Goal: Entertainment & Leisure: Consume media (video, audio)

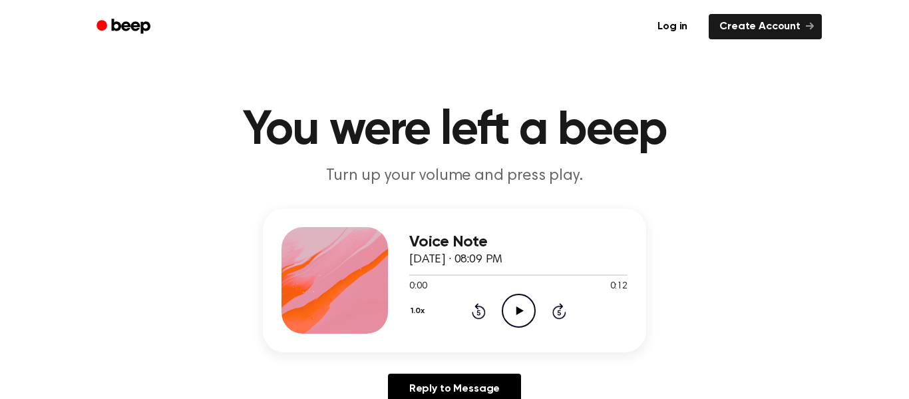
click at [521, 310] on icon at bounding box center [519, 310] width 7 height 9
click at [513, 318] on icon "Play Audio" at bounding box center [519, 311] width 34 height 34
click at [513, 314] on icon "Pause Audio" at bounding box center [519, 311] width 34 height 34
click at [485, 314] on icon at bounding box center [479, 311] width 14 height 16
click at [479, 313] on icon "Rewind 5 seconds" at bounding box center [478, 310] width 15 height 17
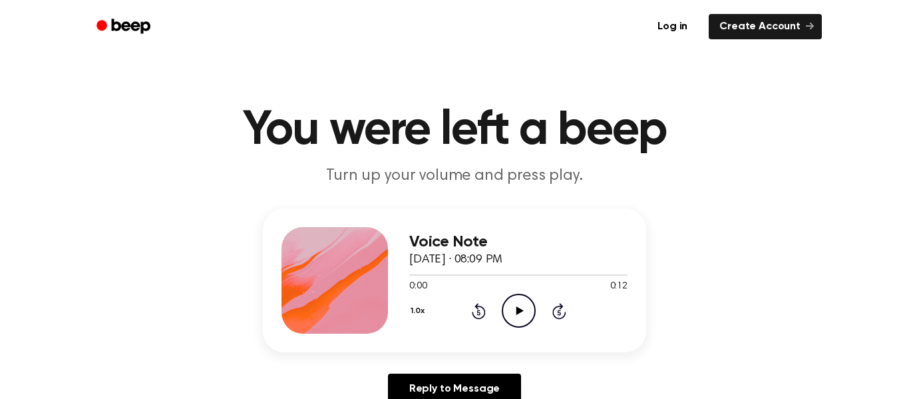
click at [483, 313] on icon "Rewind 5 seconds" at bounding box center [478, 310] width 15 height 17
click at [513, 317] on icon "Play Audio" at bounding box center [519, 311] width 34 height 34
click at [511, 322] on icon "Play Audio" at bounding box center [519, 311] width 34 height 34
click at [529, 304] on icon "Pause Audio" at bounding box center [519, 311] width 34 height 34
click at [513, 296] on circle at bounding box center [519, 310] width 33 height 33
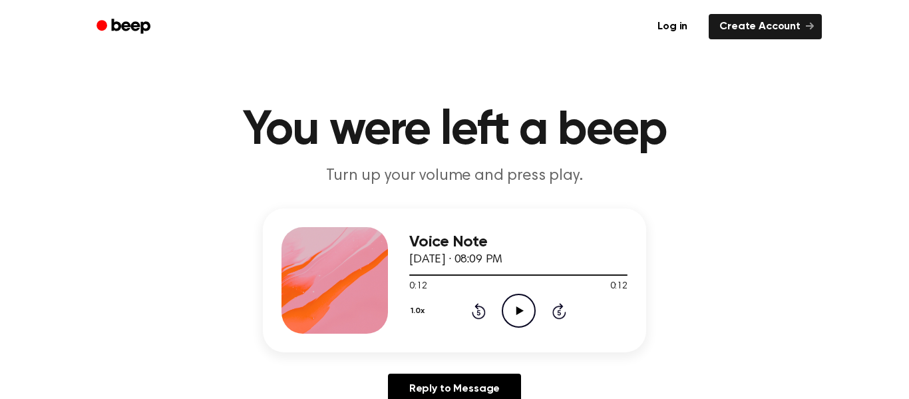
click at [512, 301] on icon "Play Audio" at bounding box center [519, 311] width 34 height 34
click at [525, 308] on icon "Play Audio" at bounding box center [519, 311] width 34 height 34
click at [519, 301] on icon "Play Audio" at bounding box center [519, 311] width 34 height 34
click at [513, 301] on icon "Play Audio" at bounding box center [519, 311] width 34 height 34
click at [515, 312] on icon "Play Audio" at bounding box center [519, 311] width 34 height 34
